Goal: Task Accomplishment & Management: Complete application form

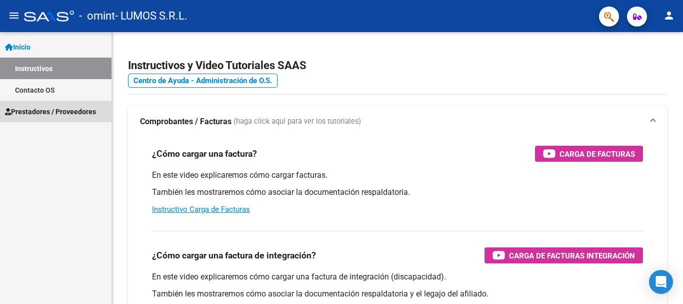
click at [59, 107] on span "Prestadores / Proveedores" at bounding box center [50, 111] width 91 height 11
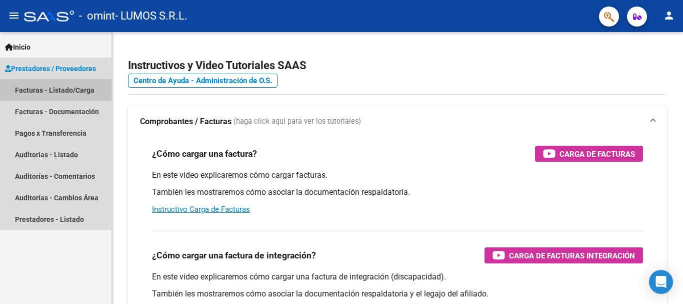
click at [60, 97] on link "Facturas - Listado/Carga" at bounding box center [56, 90] width 112 height 22
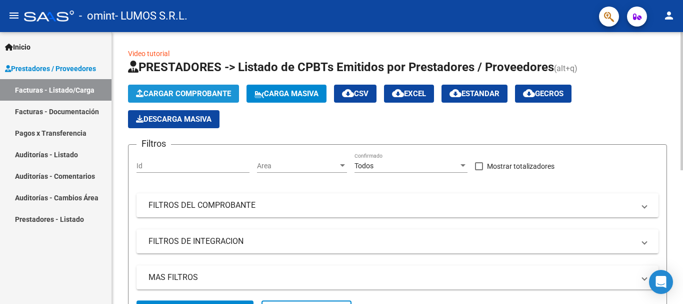
click at [164, 94] on span "Cargar Comprobante" at bounding box center [183, 93] width 95 height 9
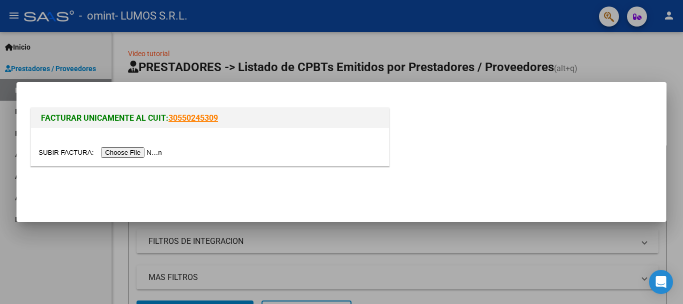
click at [148, 155] on input "file" at bounding box center [102, 152] width 127 height 11
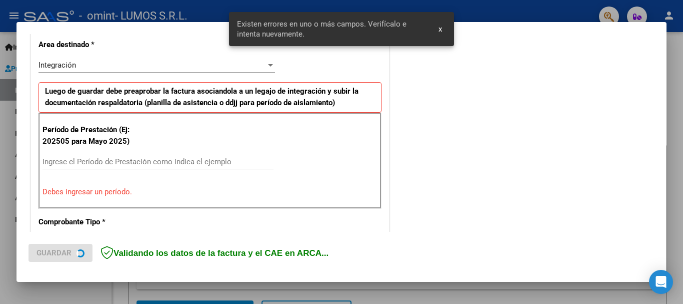
scroll to position [250, 0]
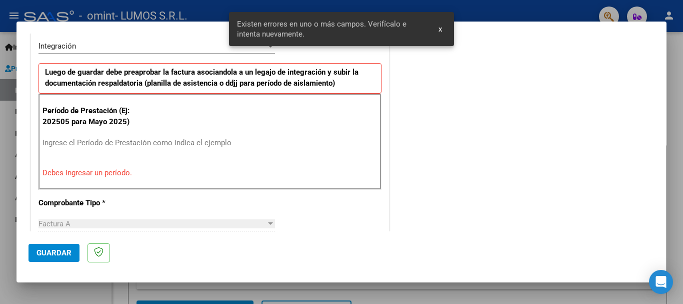
click at [171, 136] on div "Ingrese el Período de Prestación como indica el ejemplo" at bounding box center [158, 142] width 231 height 15
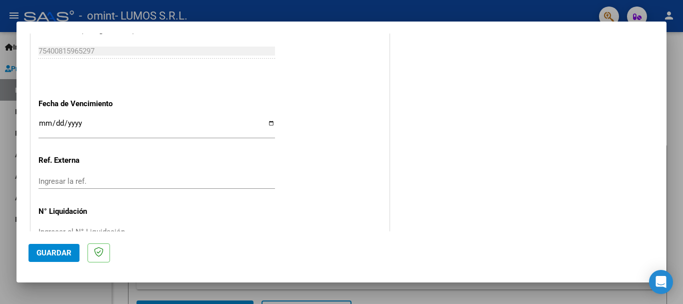
scroll to position [683, 0]
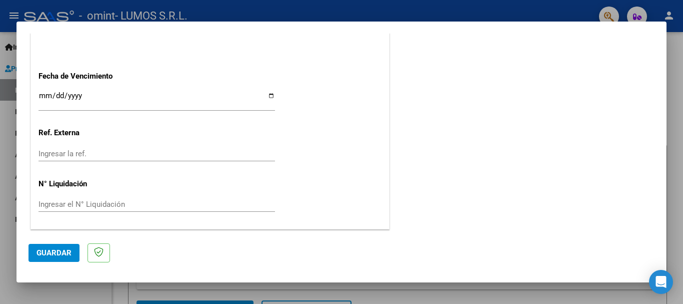
type input "202509"
click at [269, 93] on input "Ingresar la fecha" at bounding box center [157, 100] width 237 height 16
type input "[DATE]"
click at [64, 253] on span "Guardar" at bounding box center [54, 252] width 35 height 9
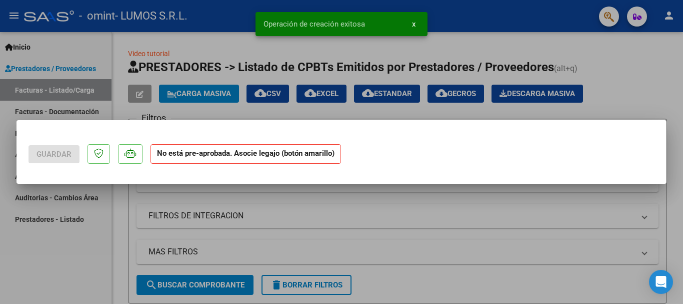
scroll to position [0, 0]
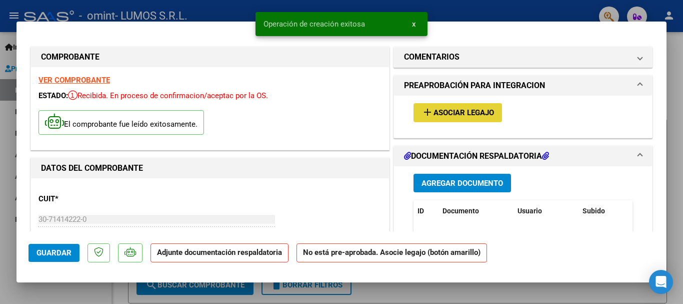
click at [444, 115] on span "Asociar Legajo" at bounding box center [464, 113] width 61 height 9
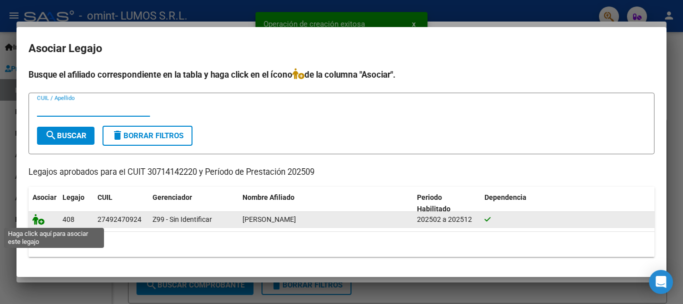
click at [44, 220] on icon at bounding box center [39, 219] width 12 height 11
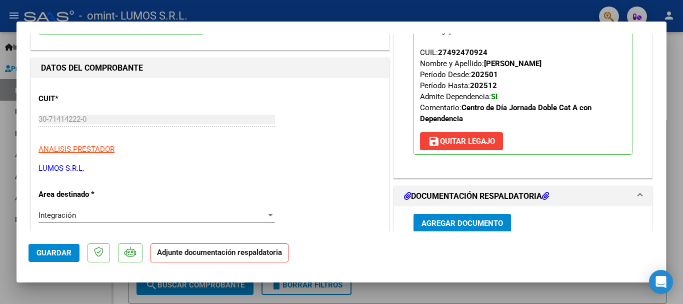
scroll to position [200, 0]
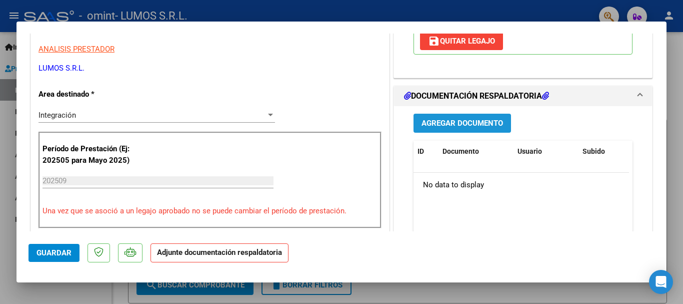
click at [469, 125] on span "Agregar Documento" at bounding box center [463, 123] width 82 height 9
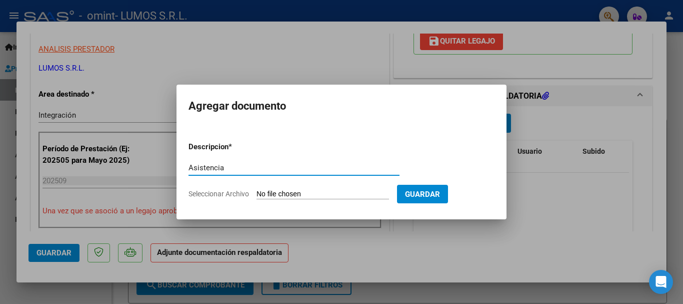
type input "Asistencia"
click at [310, 200] on form "Descripcion * Asistencia Escriba aquí una descripcion Seleccionar Archivo Guard…" at bounding box center [342, 170] width 306 height 73
click at [310, 197] on input "Seleccionar Archivo" at bounding box center [323, 195] width 133 height 10
type input "C:\fakepath\Asistencia [PERSON_NAME] de Septiembre.pdf"
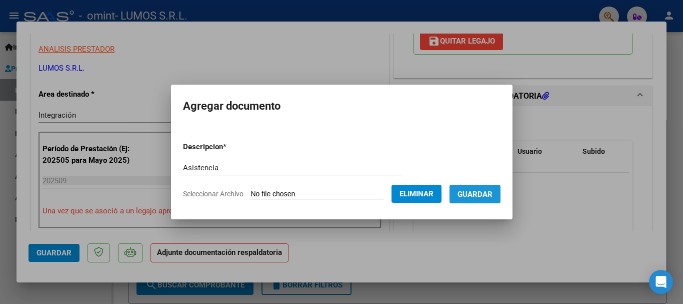
click at [491, 191] on span "Guardar" at bounding box center [475, 194] width 35 height 9
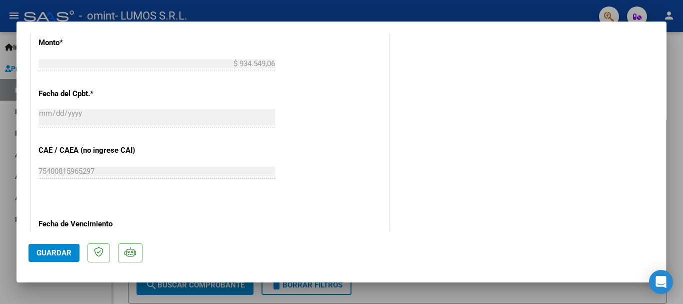
scroll to position [698, 0]
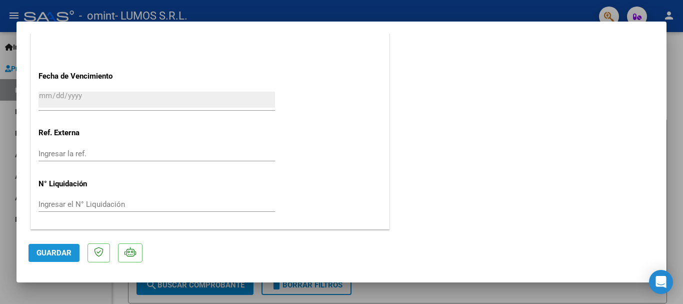
click at [52, 250] on span "Guardar" at bounding box center [54, 252] width 35 height 9
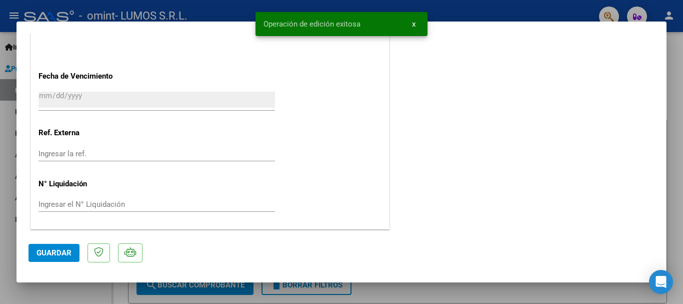
click at [674, 59] on div at bounding box center [341, 152] width 683 height 304
type input "$ 0,00"
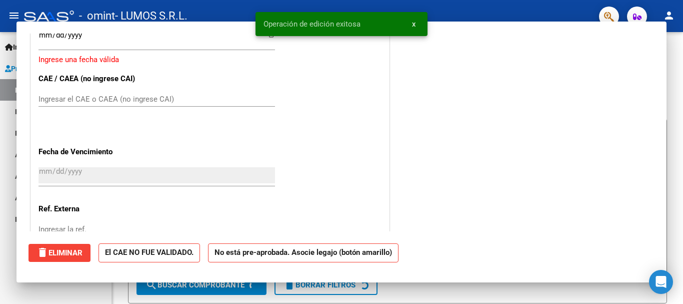
scroll to position [774, 0]
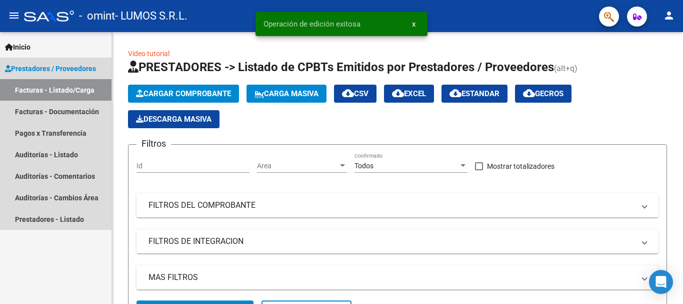
click at [75, 93] on link "Facturas - Listado/Carga" at bounding box center [56, 90] width 112 height 22
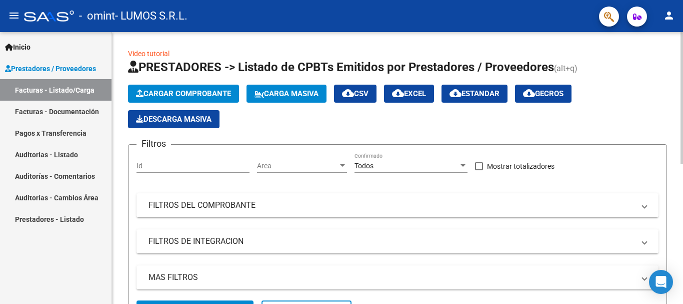
scroll to position [50, 0]
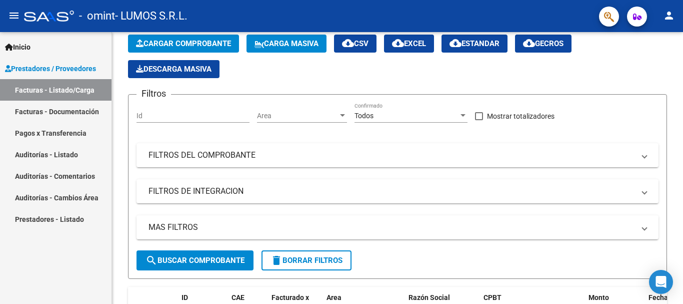
click at [50, 102] on link "Facturas - Documentación" at bounding box center [56, 112] width 112 height 22
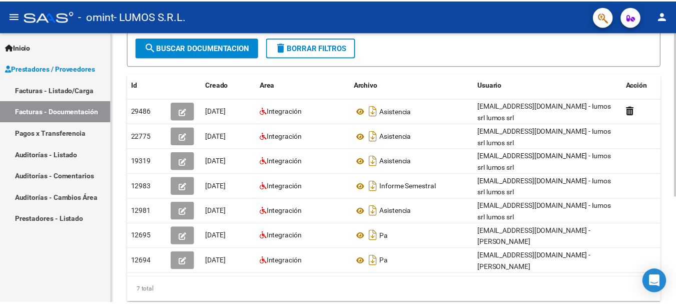
scroll to position [150, 0]
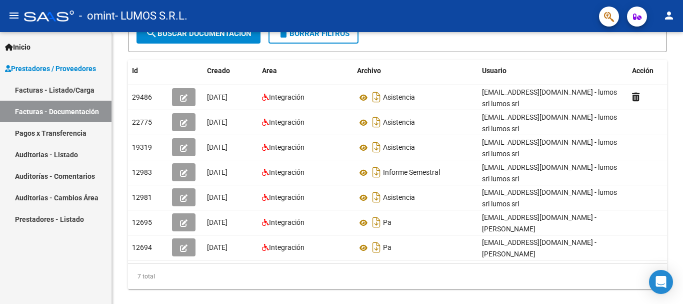
click at [673, 18] on mat-icon "person" at bounding box center [669, 16] width 12 height 12
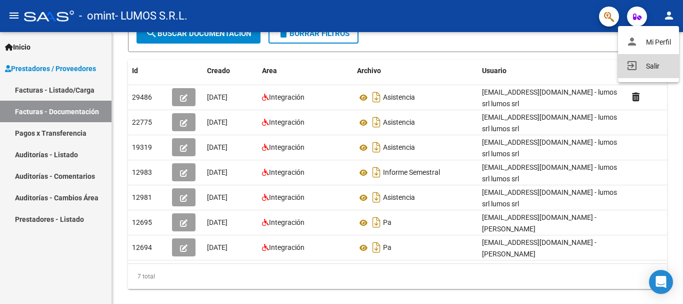
click at [646, 71] on button "exit_to_app Salir" at bounding box center [648, 66] width 61 height 24
